Goal: Task Accomplishment & Management: Manage account settings

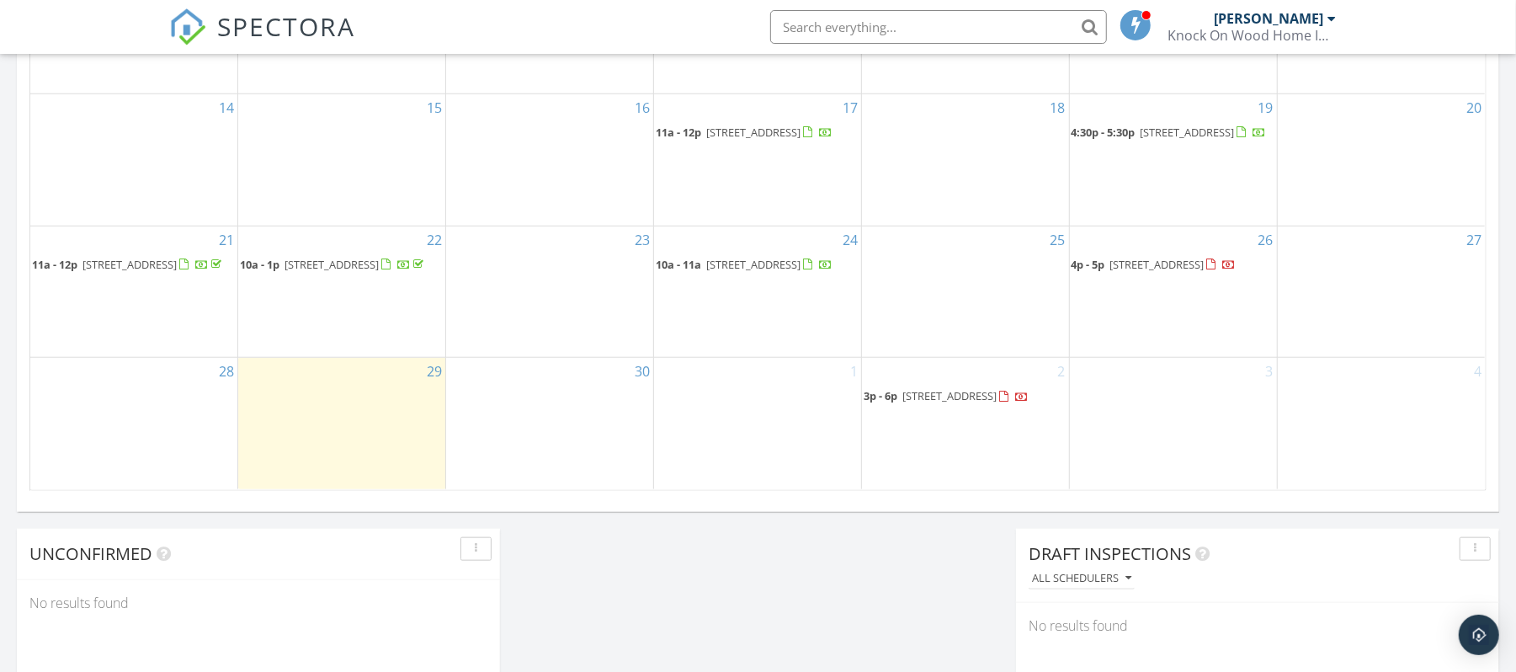
scroll to position [1566, 1550]
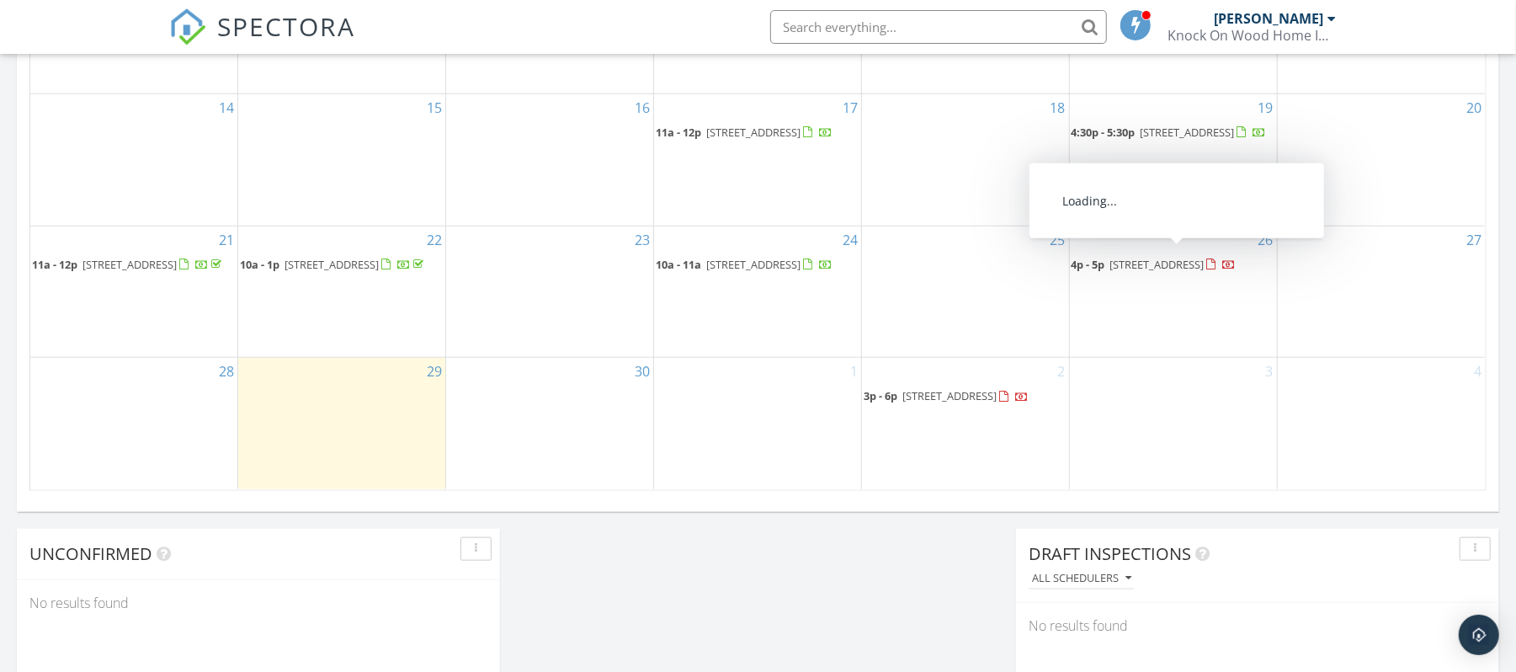
drag, startPoint x: 1165, startPoint y: 273, endPoint x: 1165, endPoint y: 263, distance: 10.1
click at [1165, 263] on span "4p - 5p 7 Augusta St, Tinton Falls 07712" at bounding box center [1153, 265] width 165 height 17
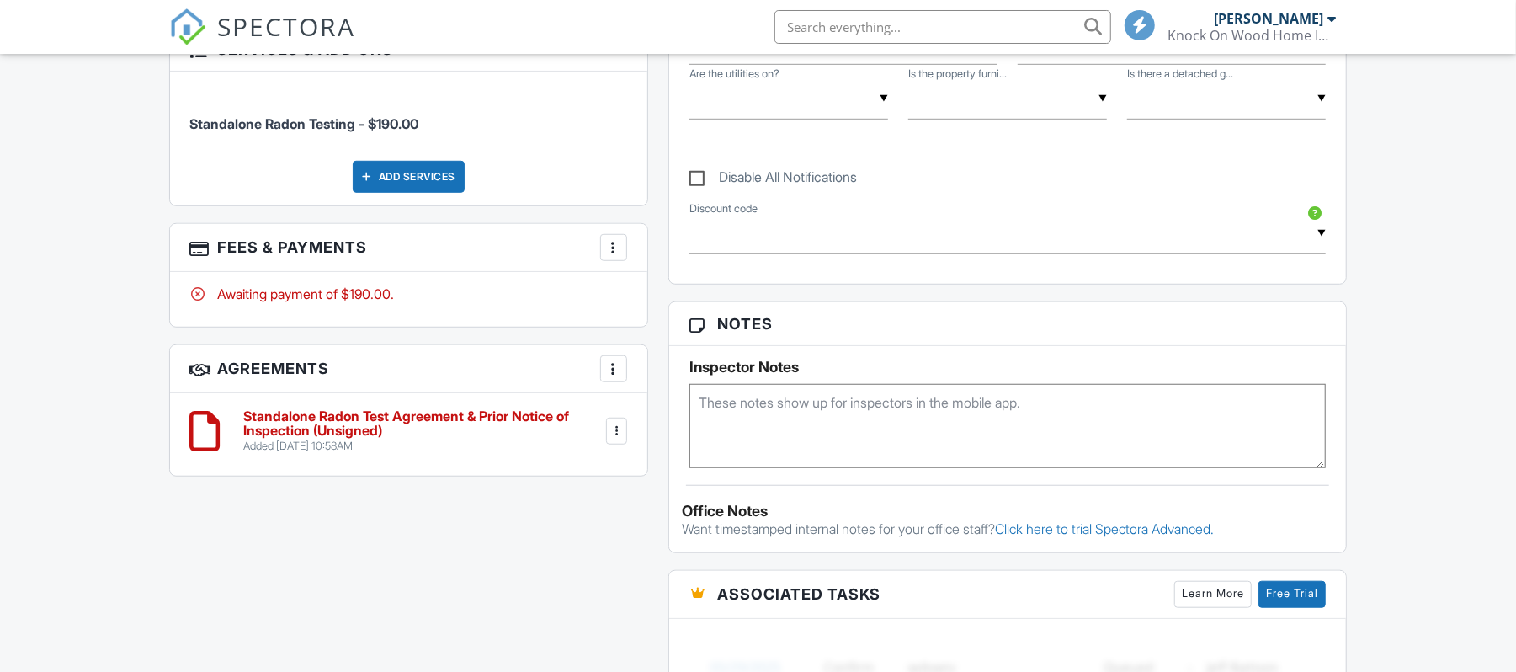
click at [614, 345] on h3 "Agreements More Add Agreement Edit Agreement Templates" at bounding box center [408, 369] width 477 height 48
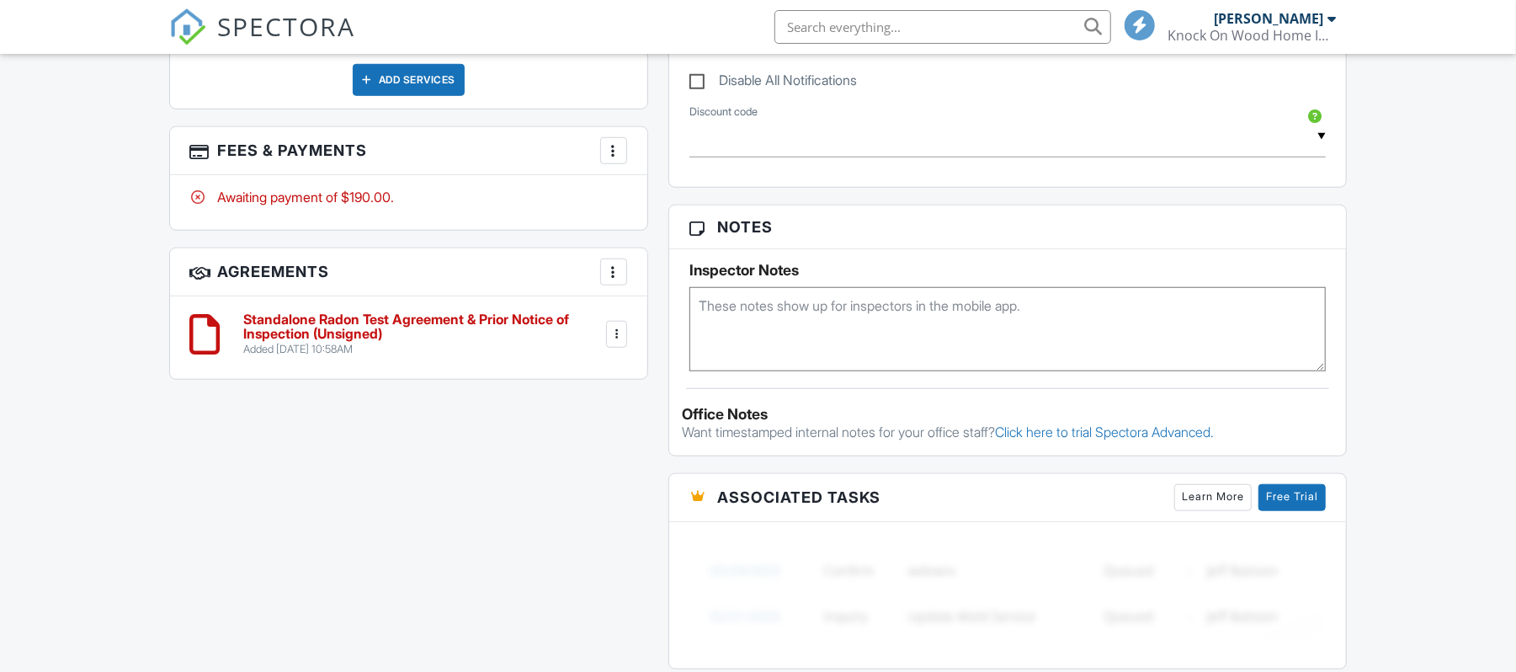
scroll to position [939, 0]
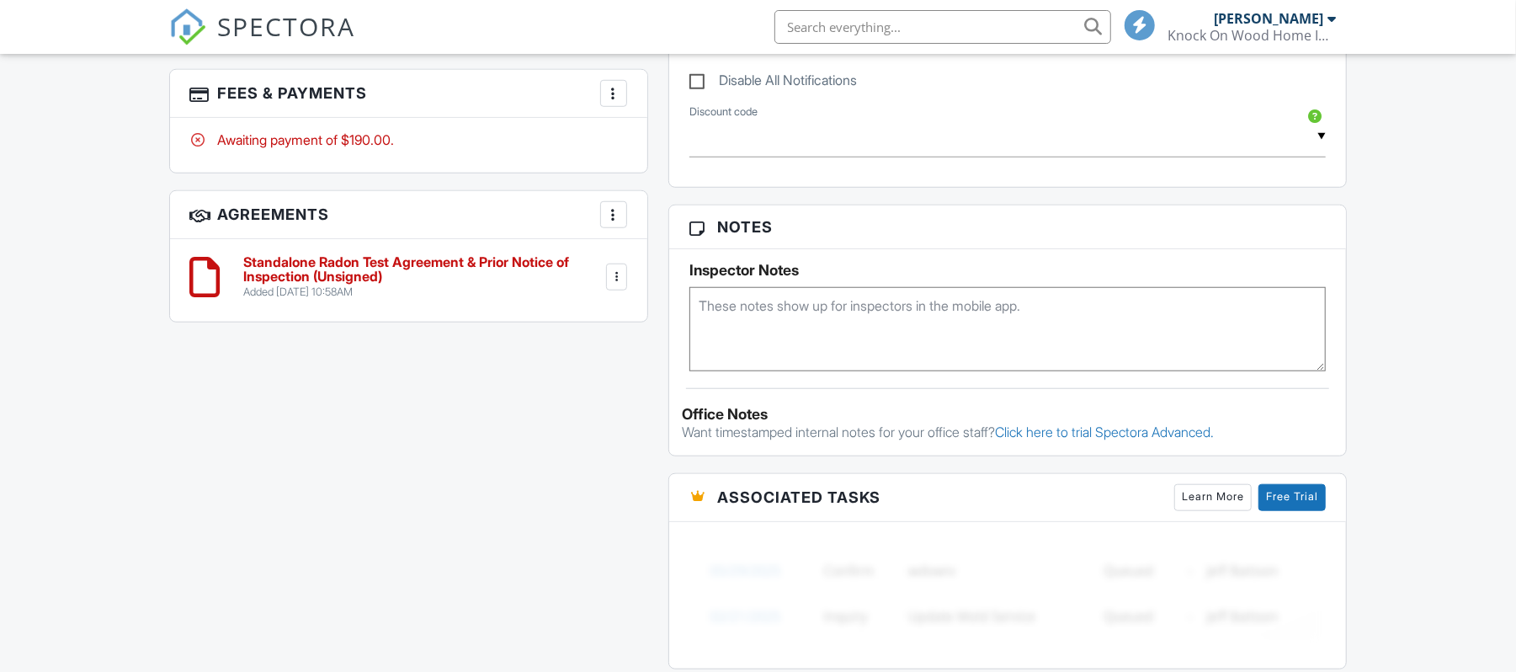
click at [620, 99] on div at bounding box center [613, 93] width 17 height 17
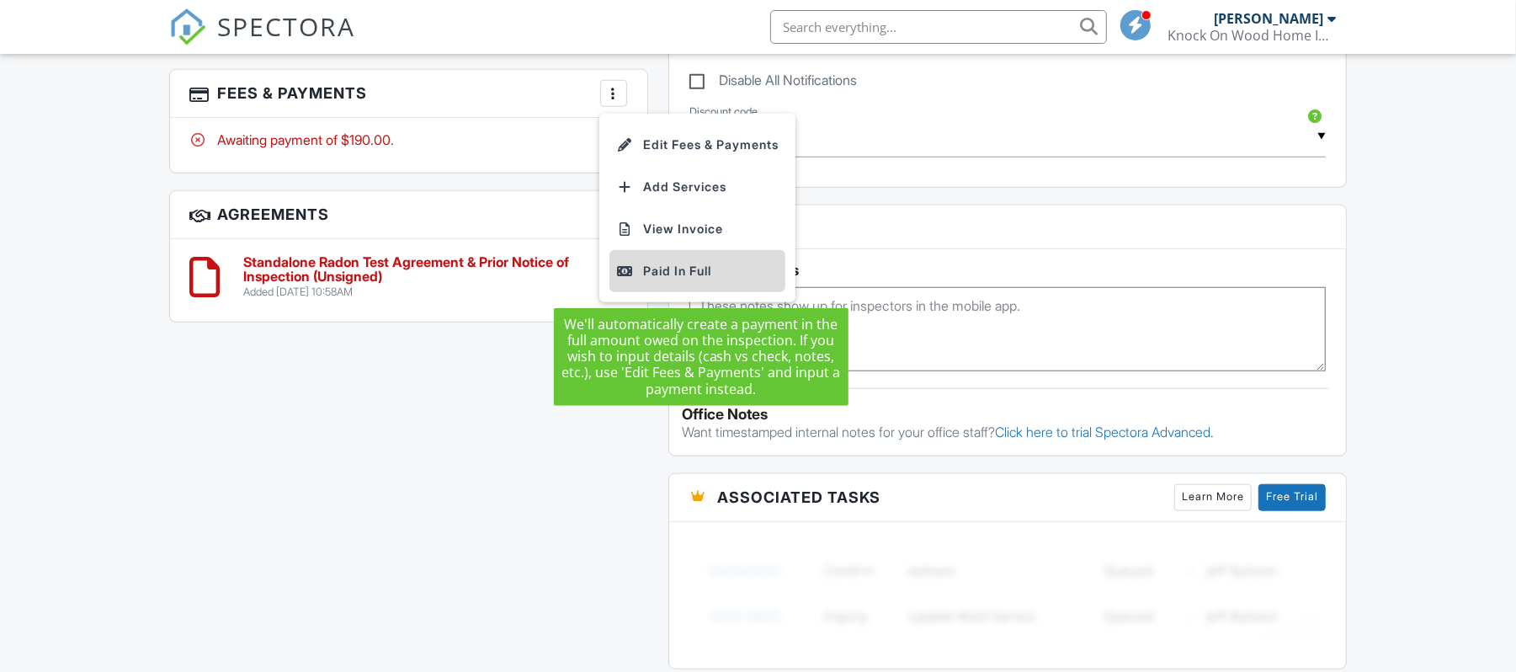
click at [648, 274] on div "Paid In Full" at bounding box center [697, 271] width 162 height 20
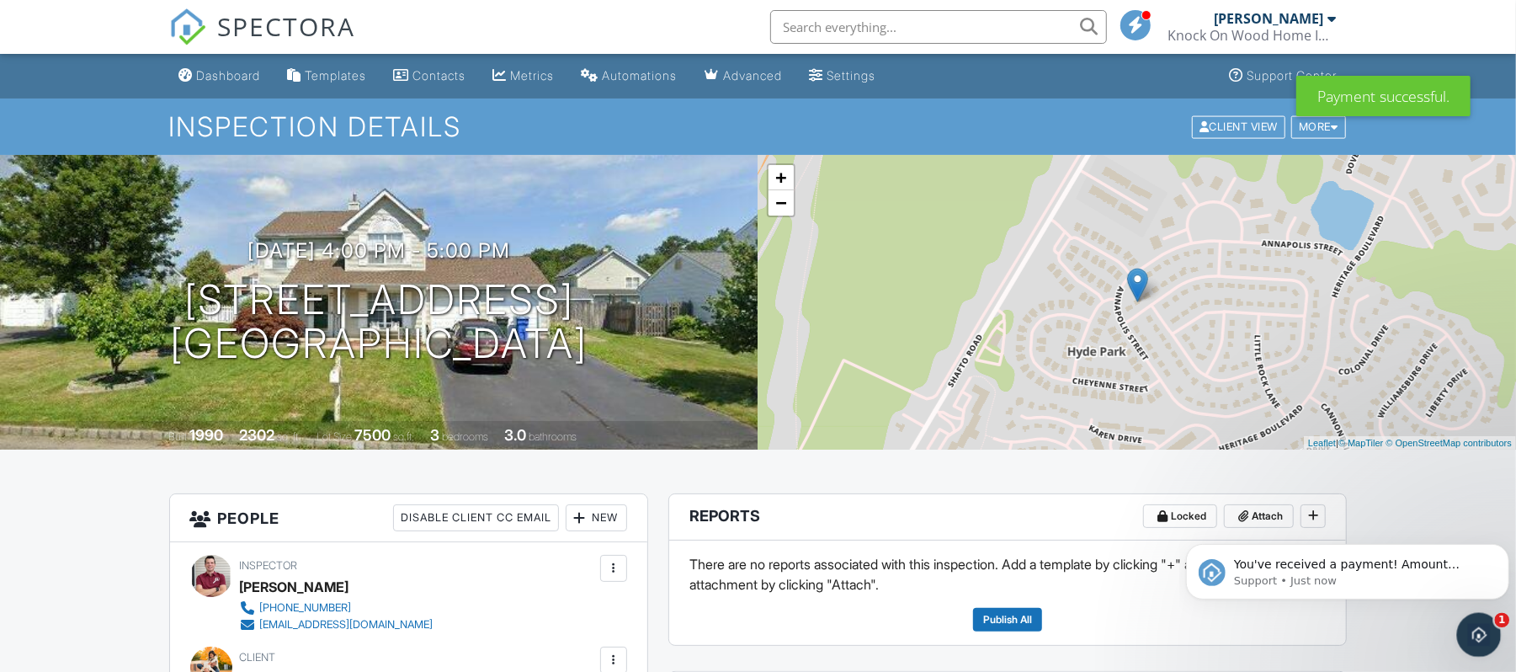
click at [1465, 635] on icon "Open Intercom Messenger" at bounding box center [1477, 633] width 28 height 28
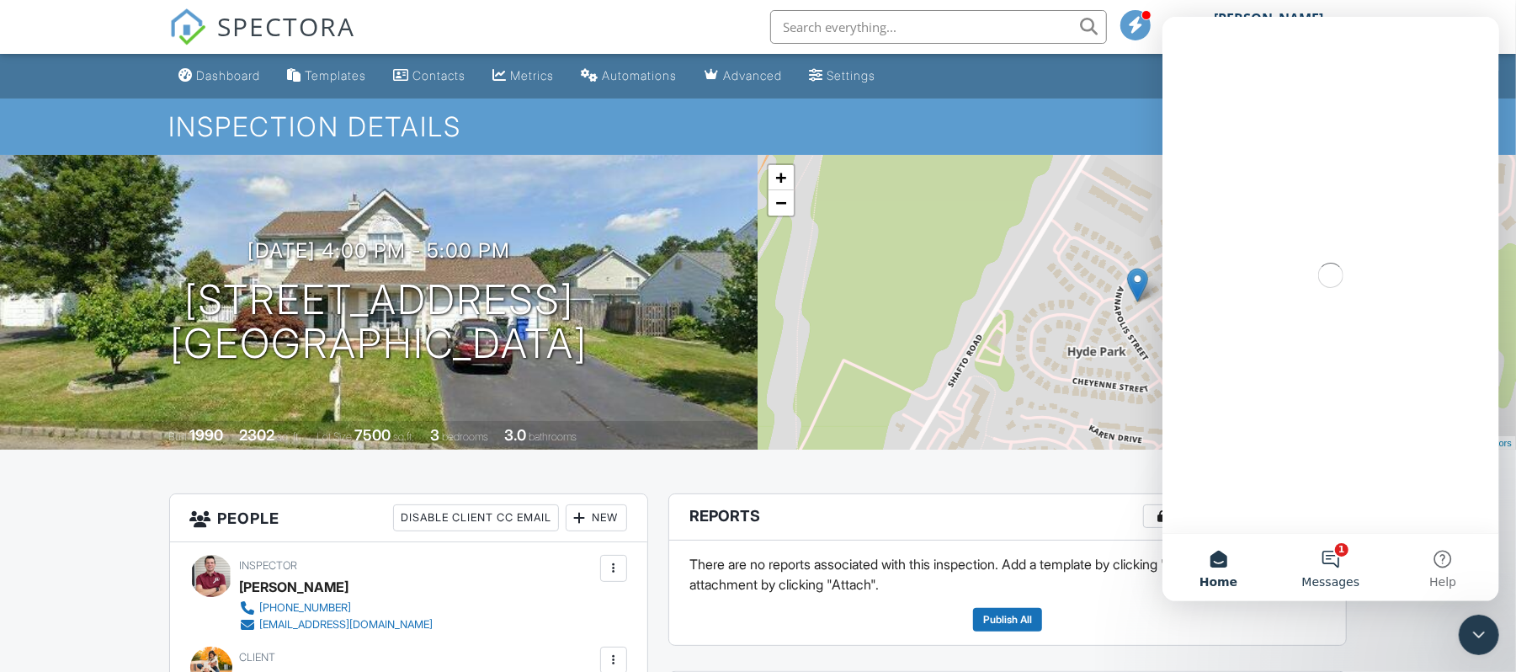
click at [1330, 561] on button "1 Messages" at bounding box center [1329, 567] width 112 height 67
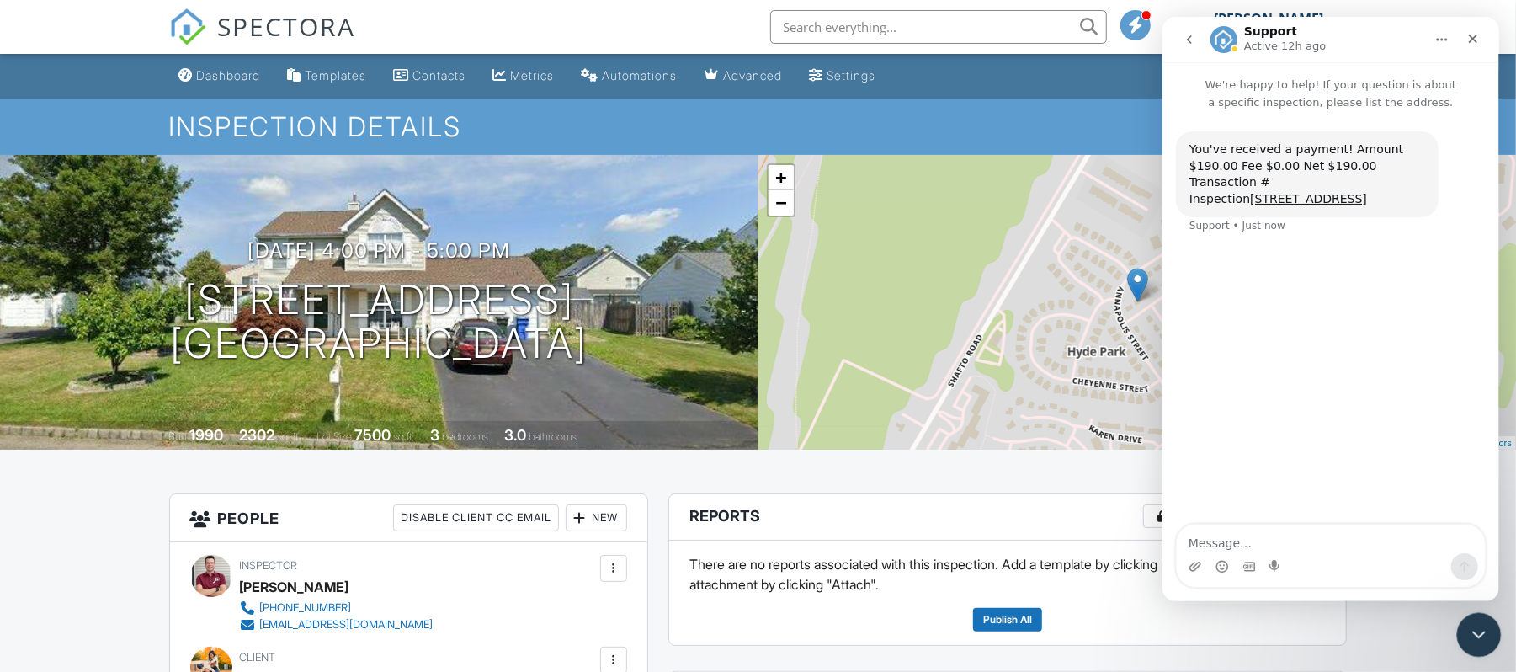
click at [1469, 633] on icon "Close Intercom Messenger" at bounding box center [1476, 632] width 20 height 20
